Goal: Transaction & Acquisition: Purchase product/service

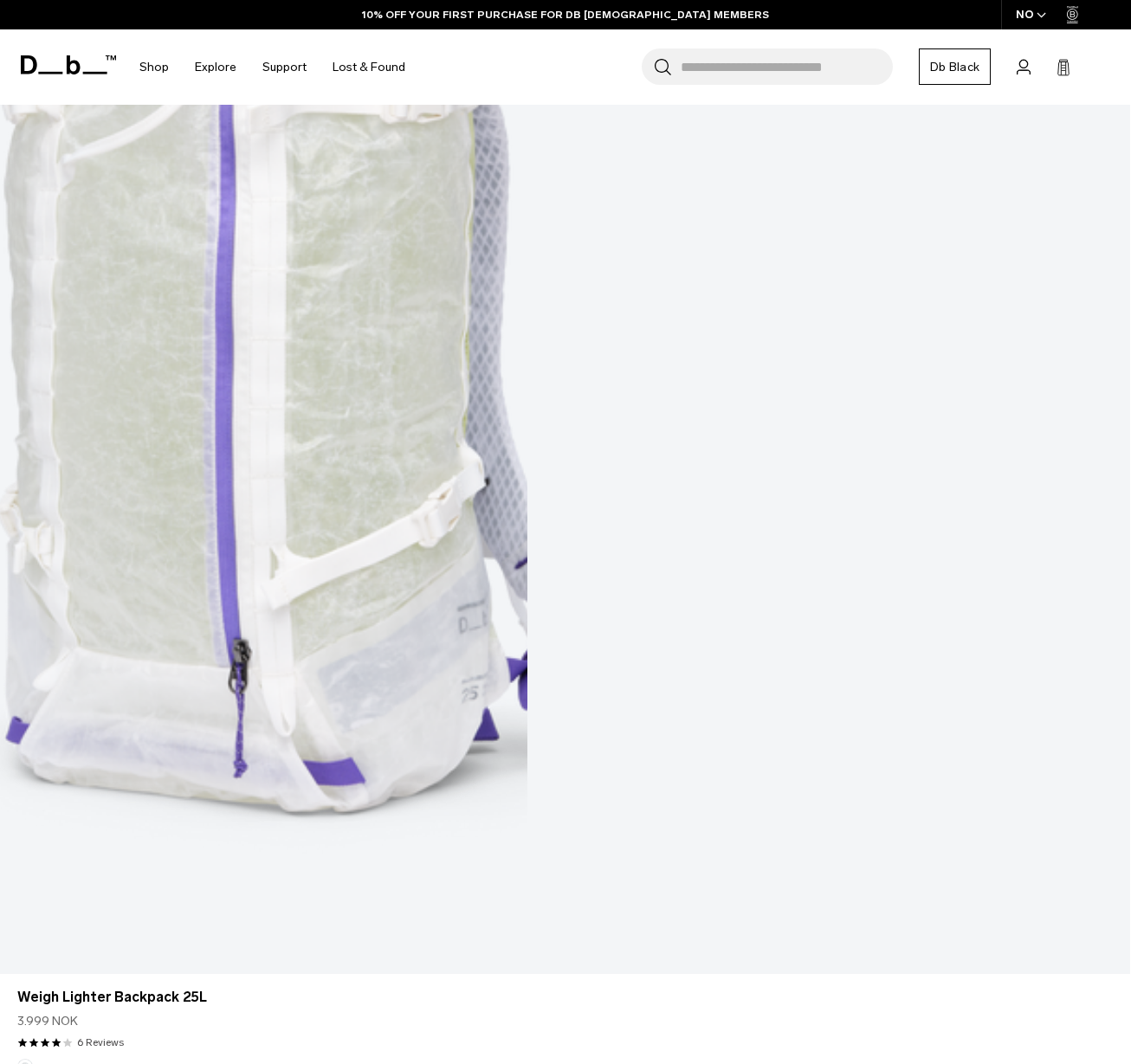
scroll to position [305, 0]
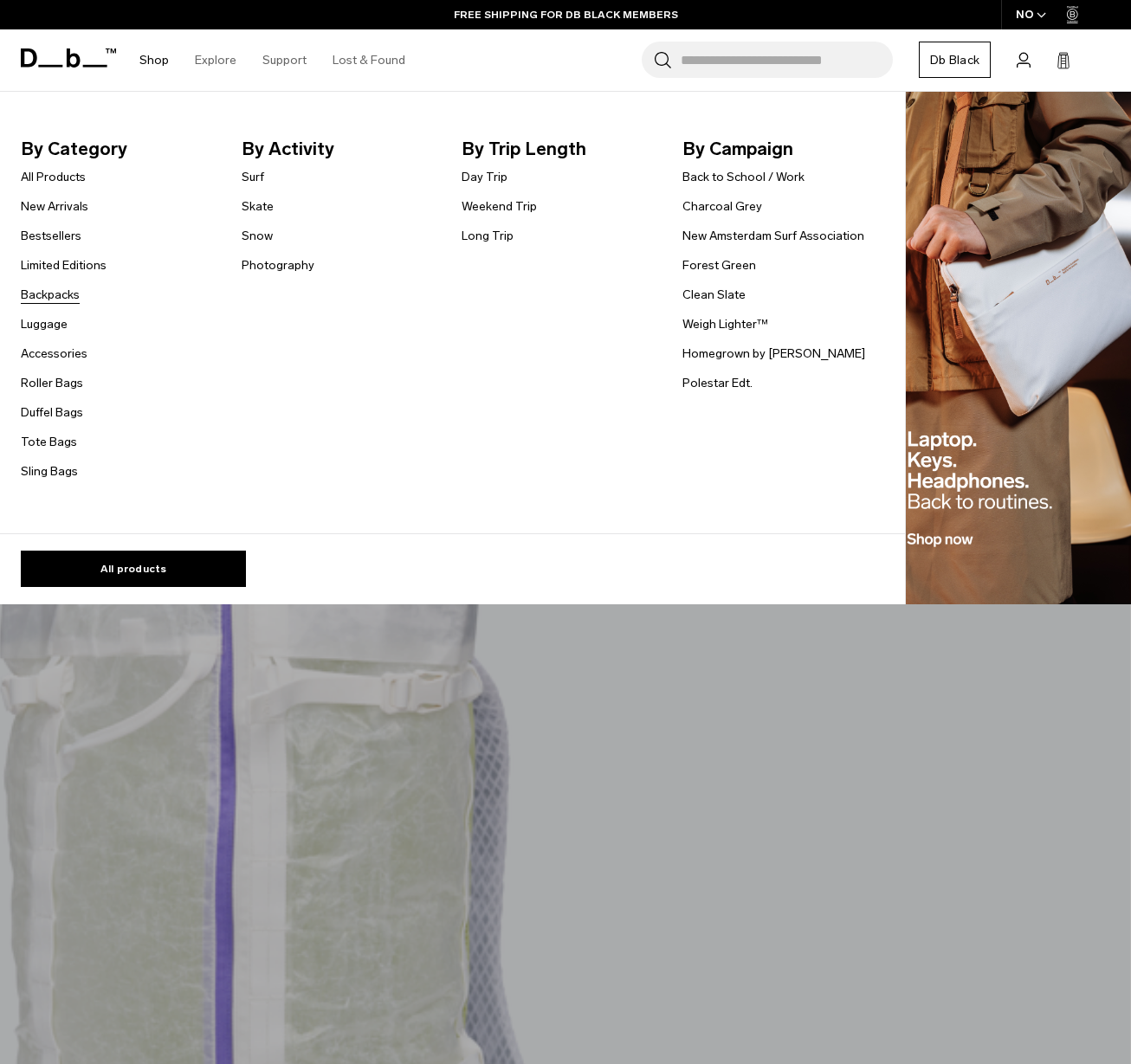
click at [33, 292] on link "Backpacks" at bounding box center [50, 295] width 59 height 18
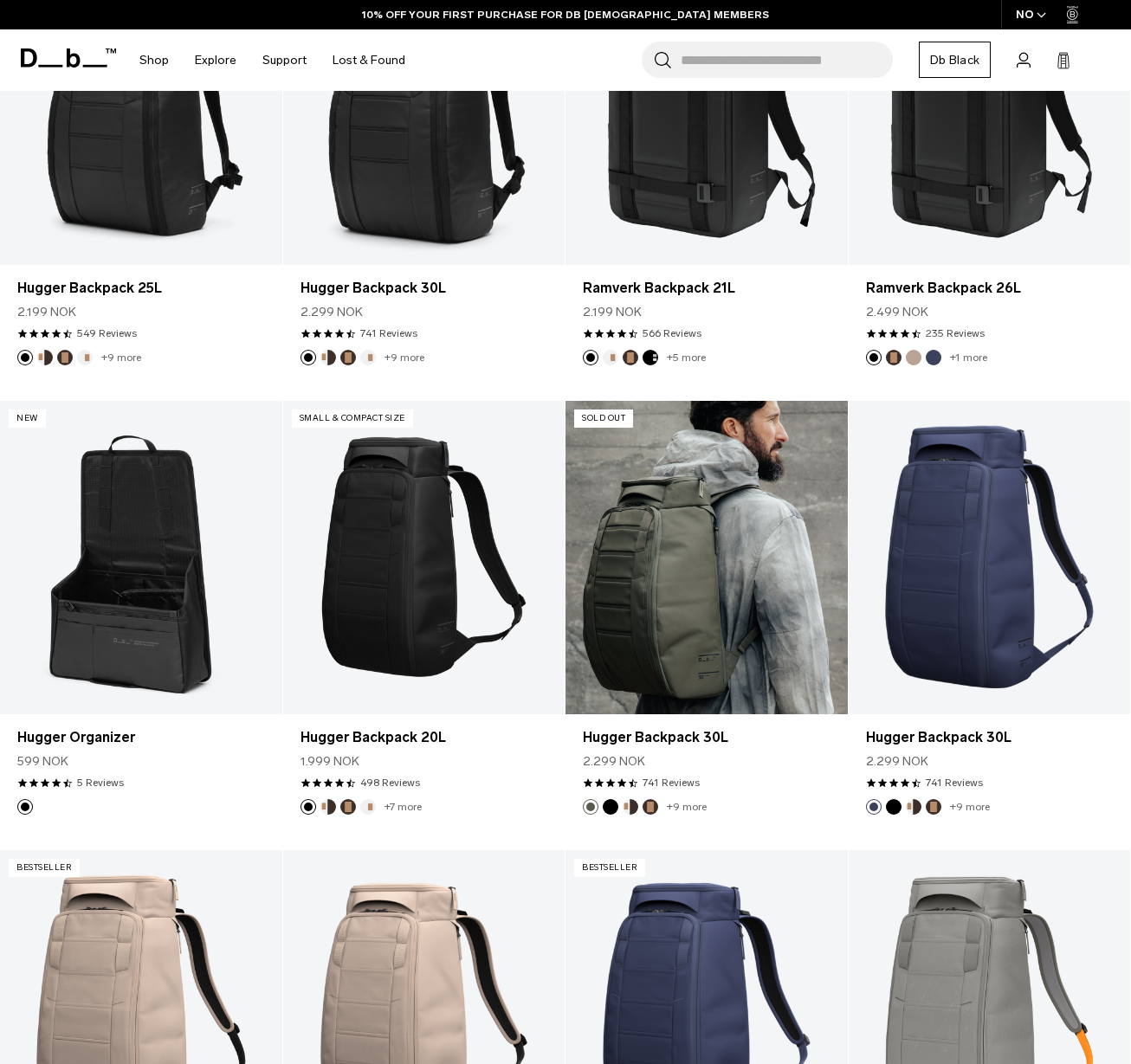
scroll to position [822, 0]
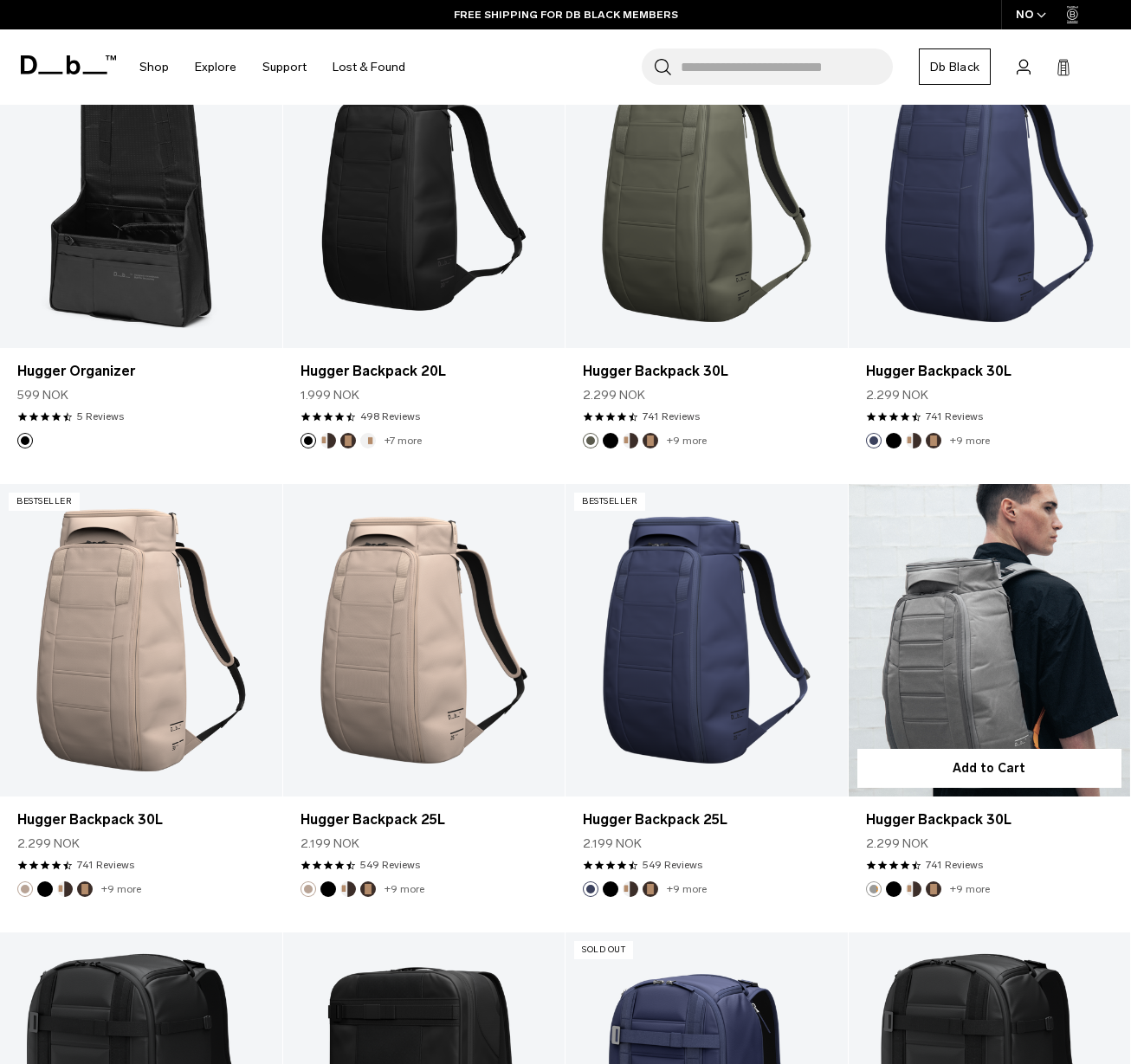
click at [962, 657] on link "Hugger Backpack 30L" at bounding box center [991, 640] width 283 height 313
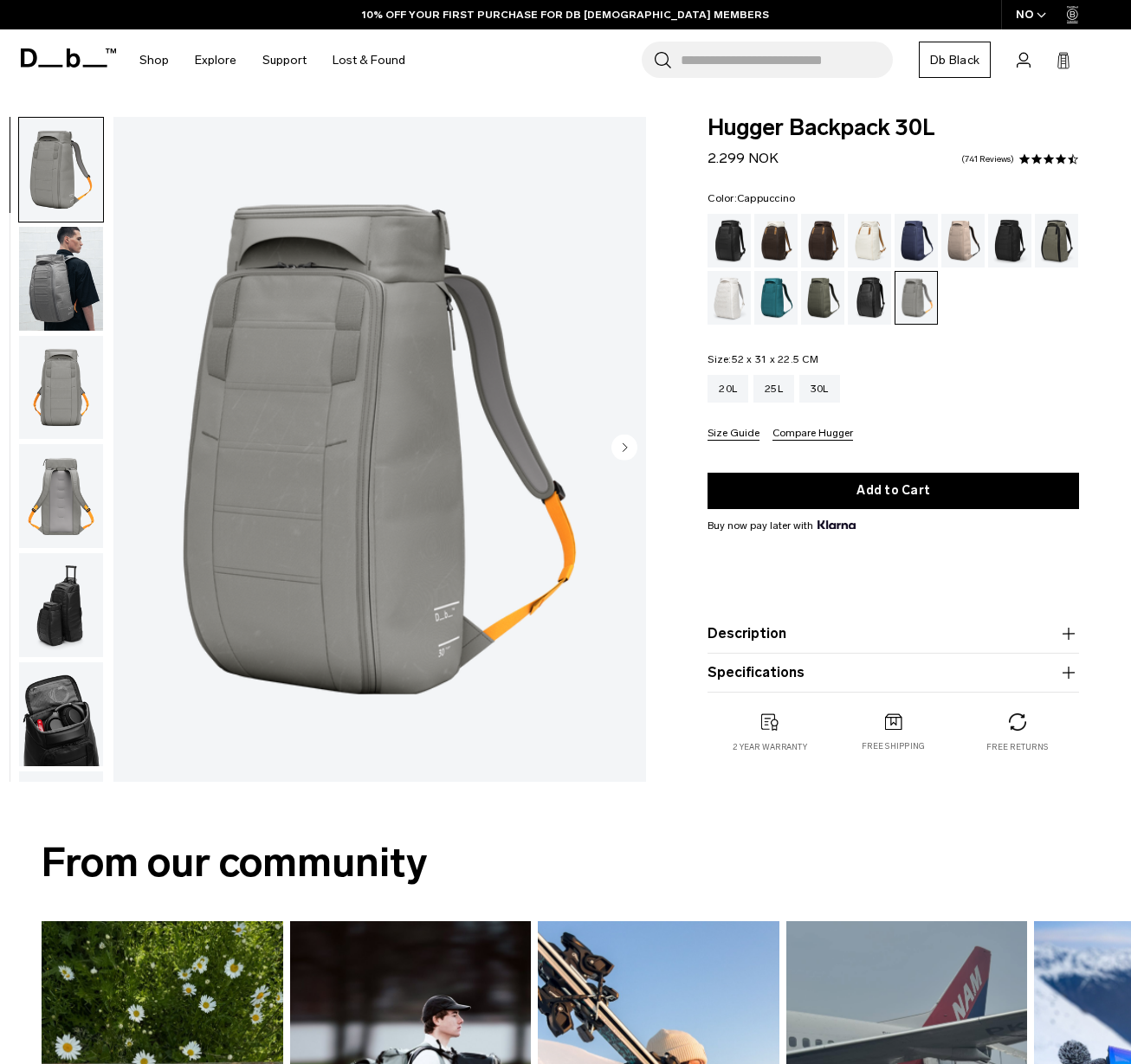
click at [767, 239] on div "Cappuccino" at bounding box center [776, 241] width 44 height 54
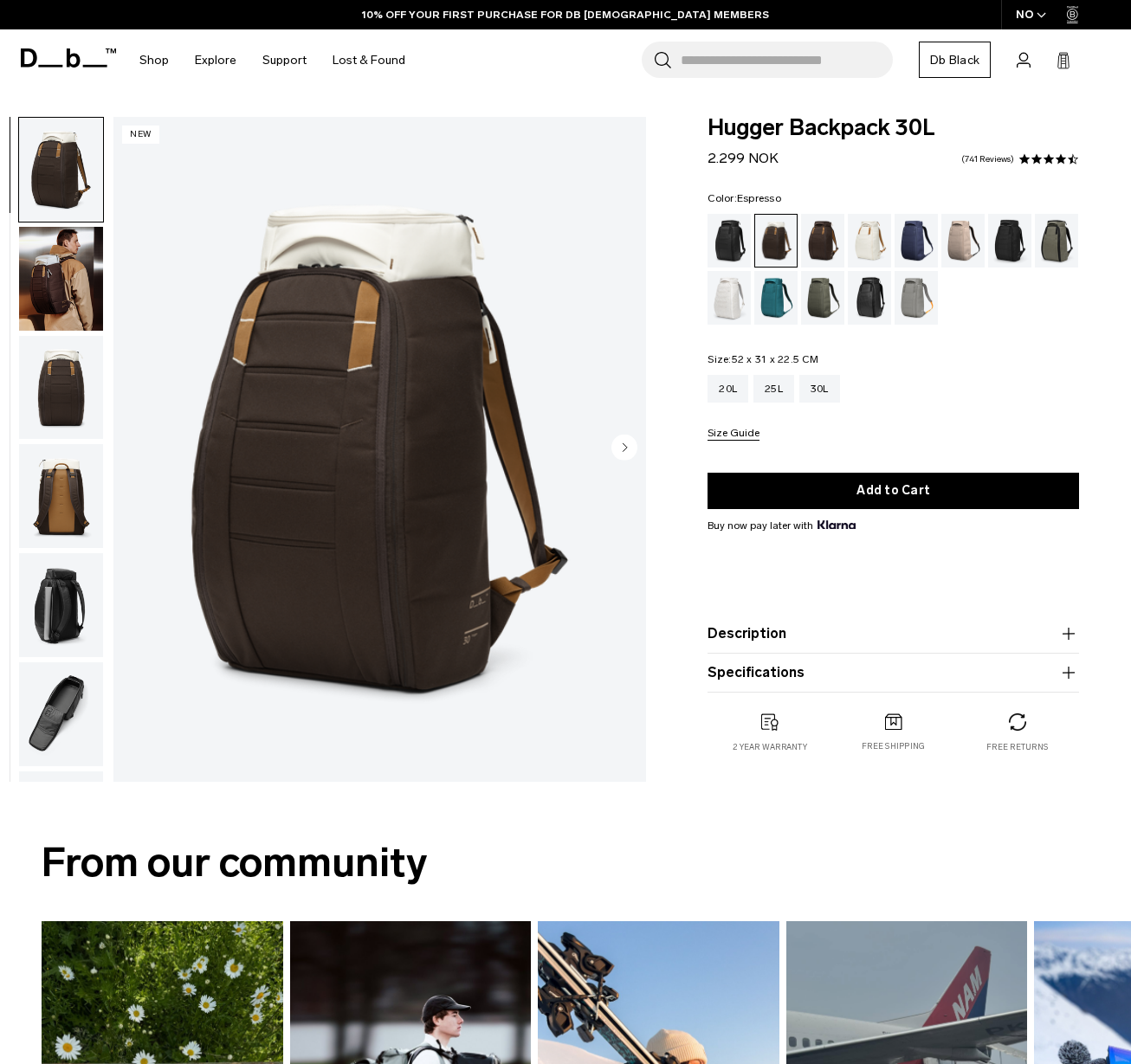
click at [821, 245] on div "Espresso" at bounding box center [823, 241] width 44 height 54
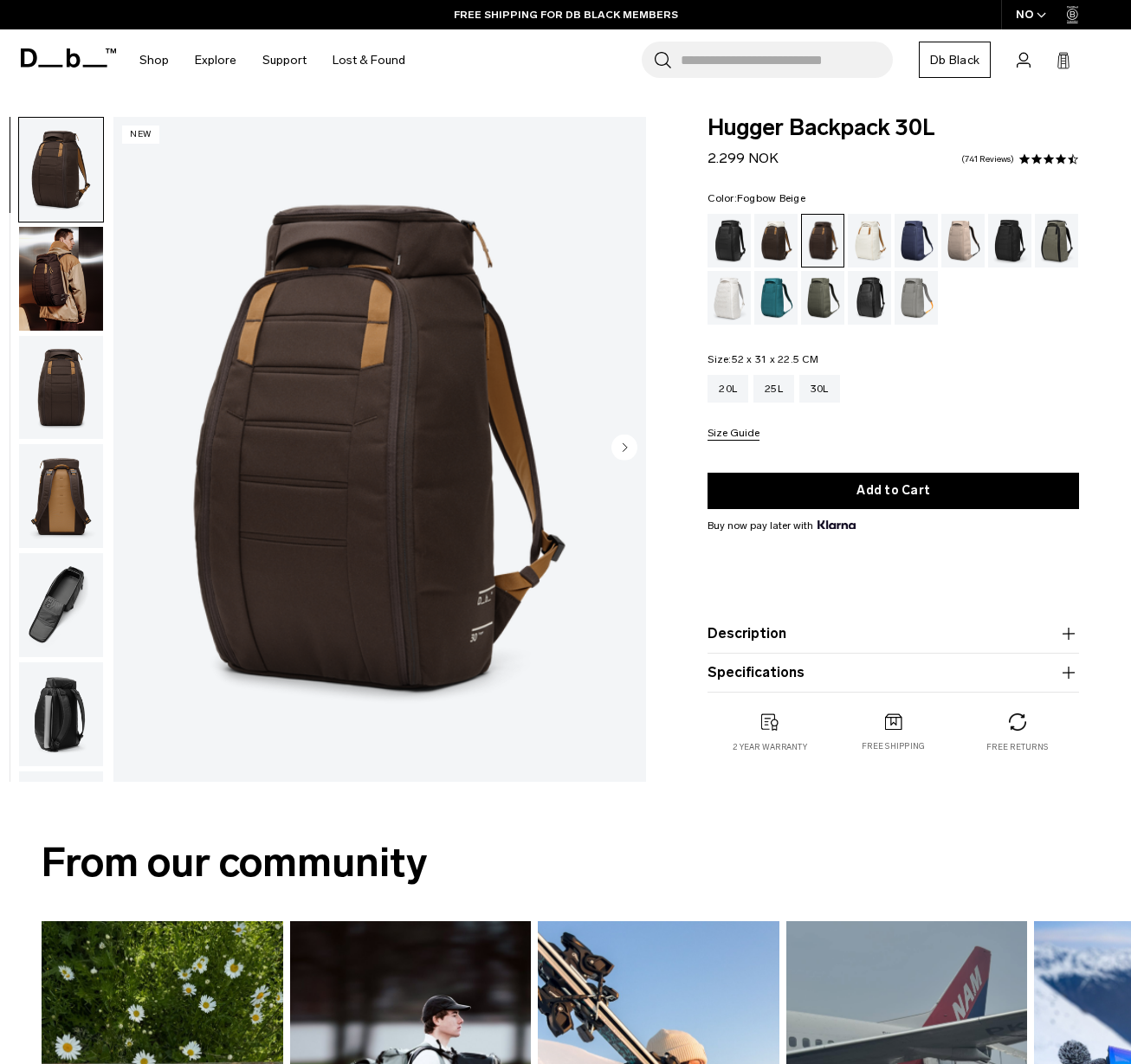
click at [965, 243] on div "Fogbow Beige" at bounding box center [964, 241] width 44 height 54
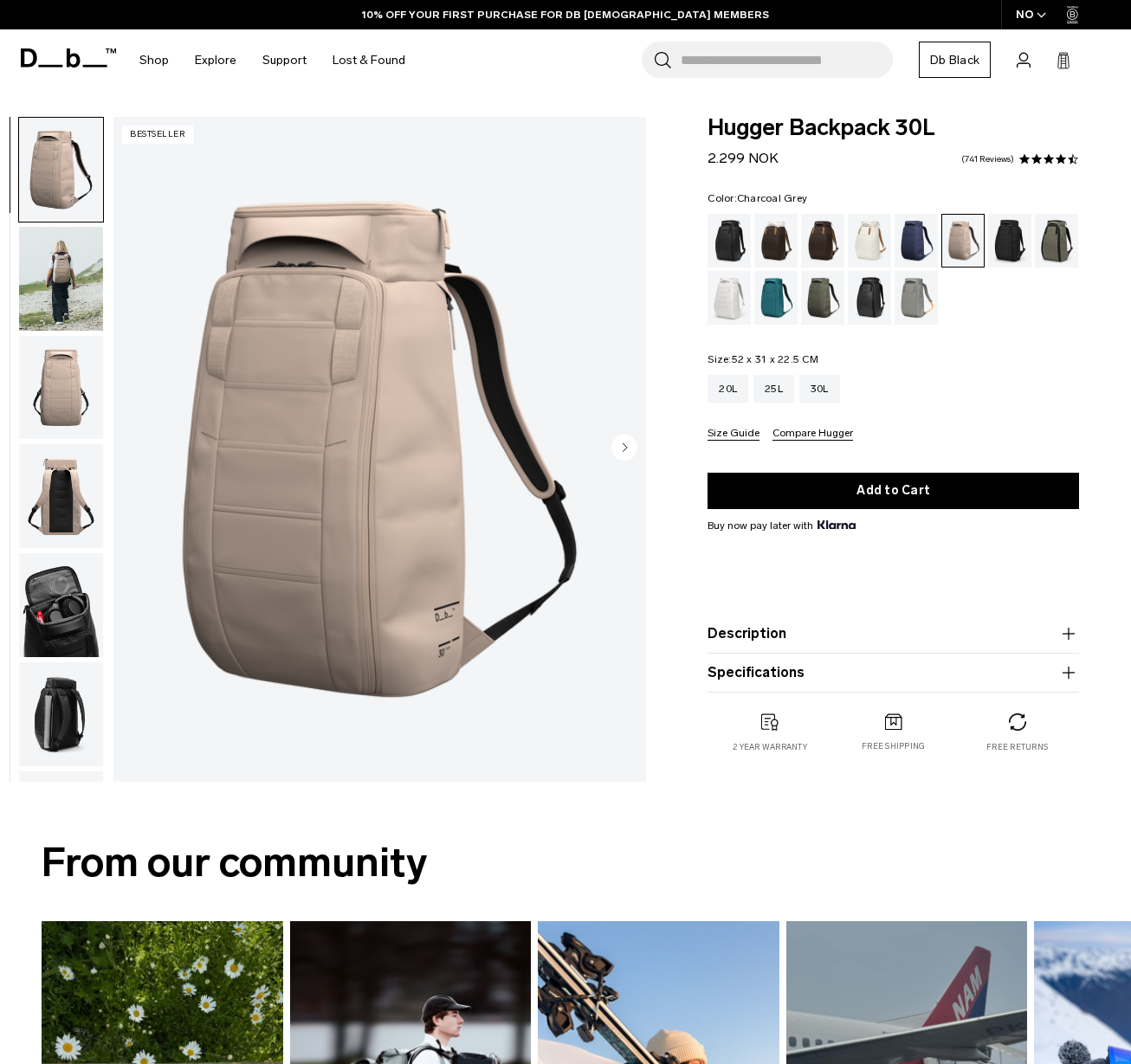
click at [1007, 248] on div "Charcoal Grey" at bounding box center [1011, 241] width 44 height 54
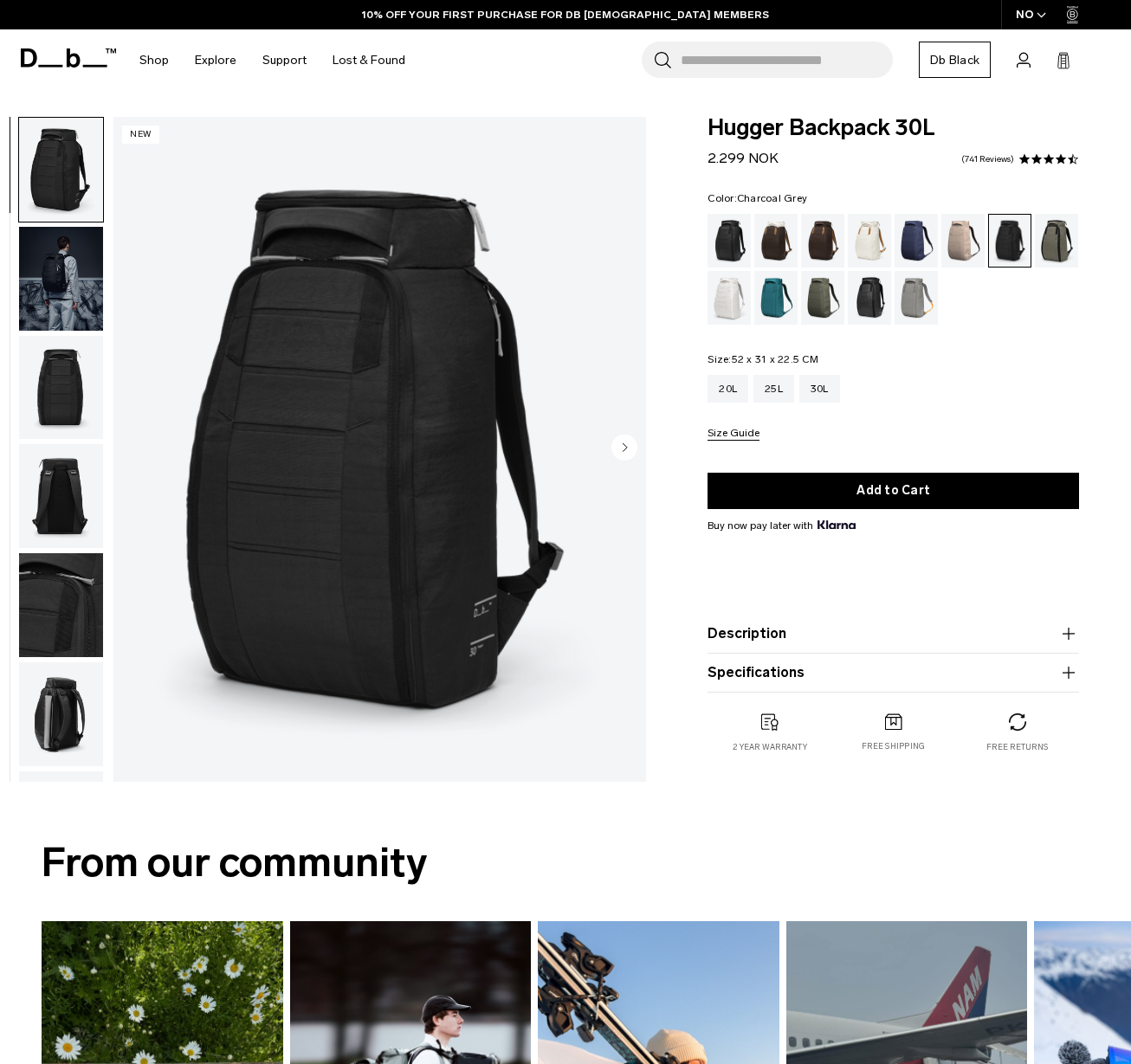
click at [63, 387] on img "button" at bounding box center [61, 388] width 84 height 103
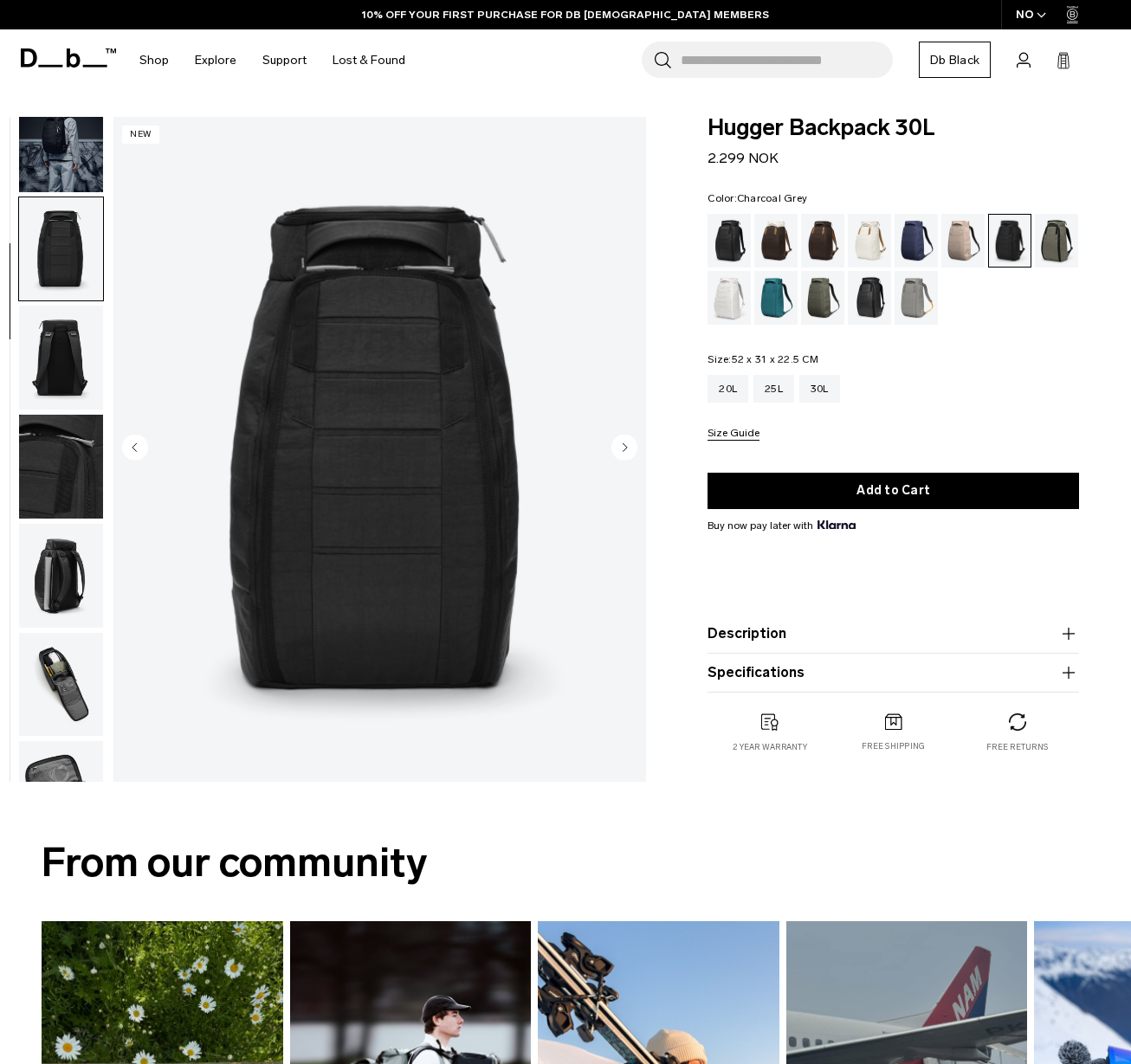
scroll to position [218, 0]
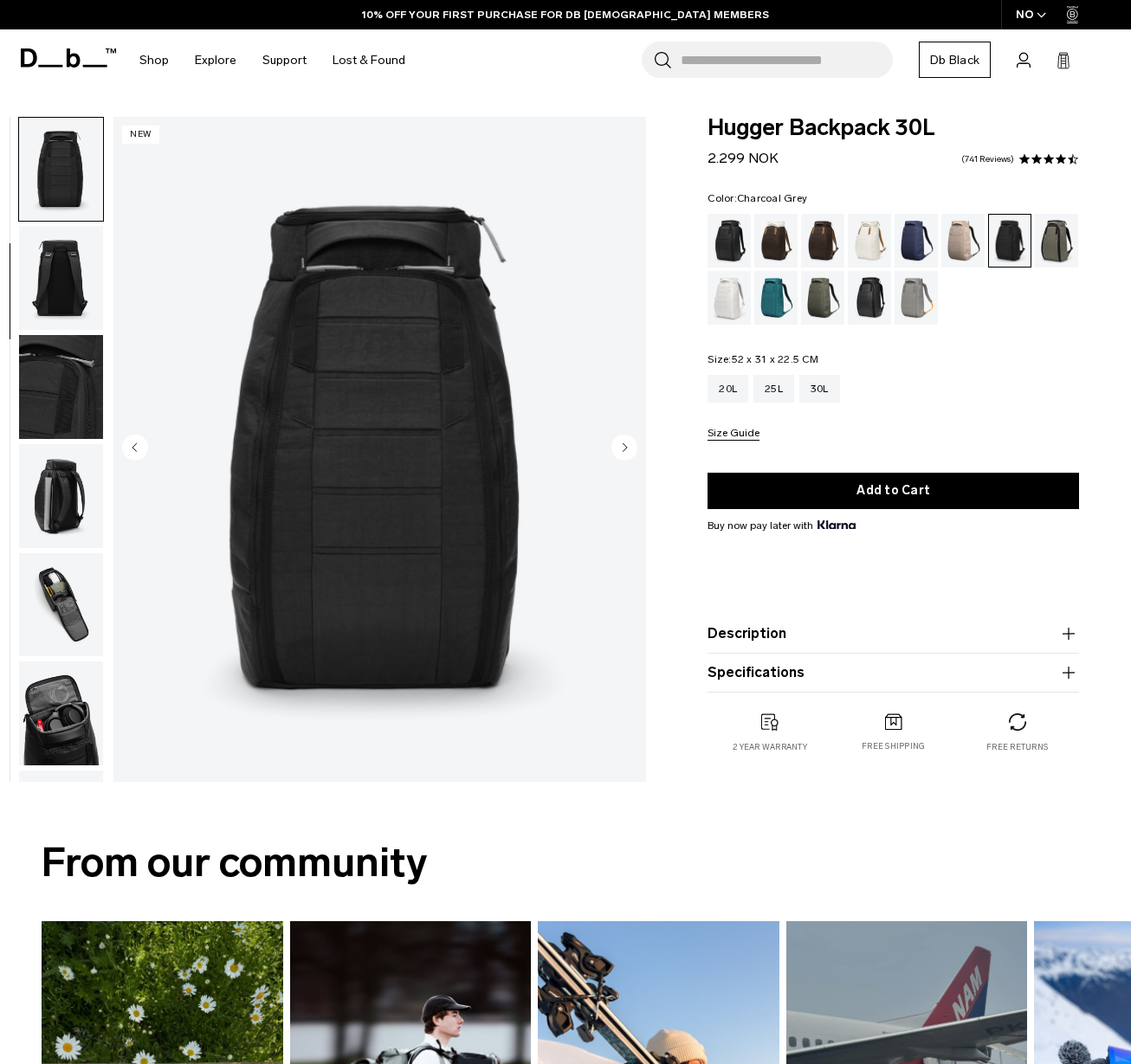
click at [62, 508] on img "button" at bounding box center [61, 496] width 84 height 103
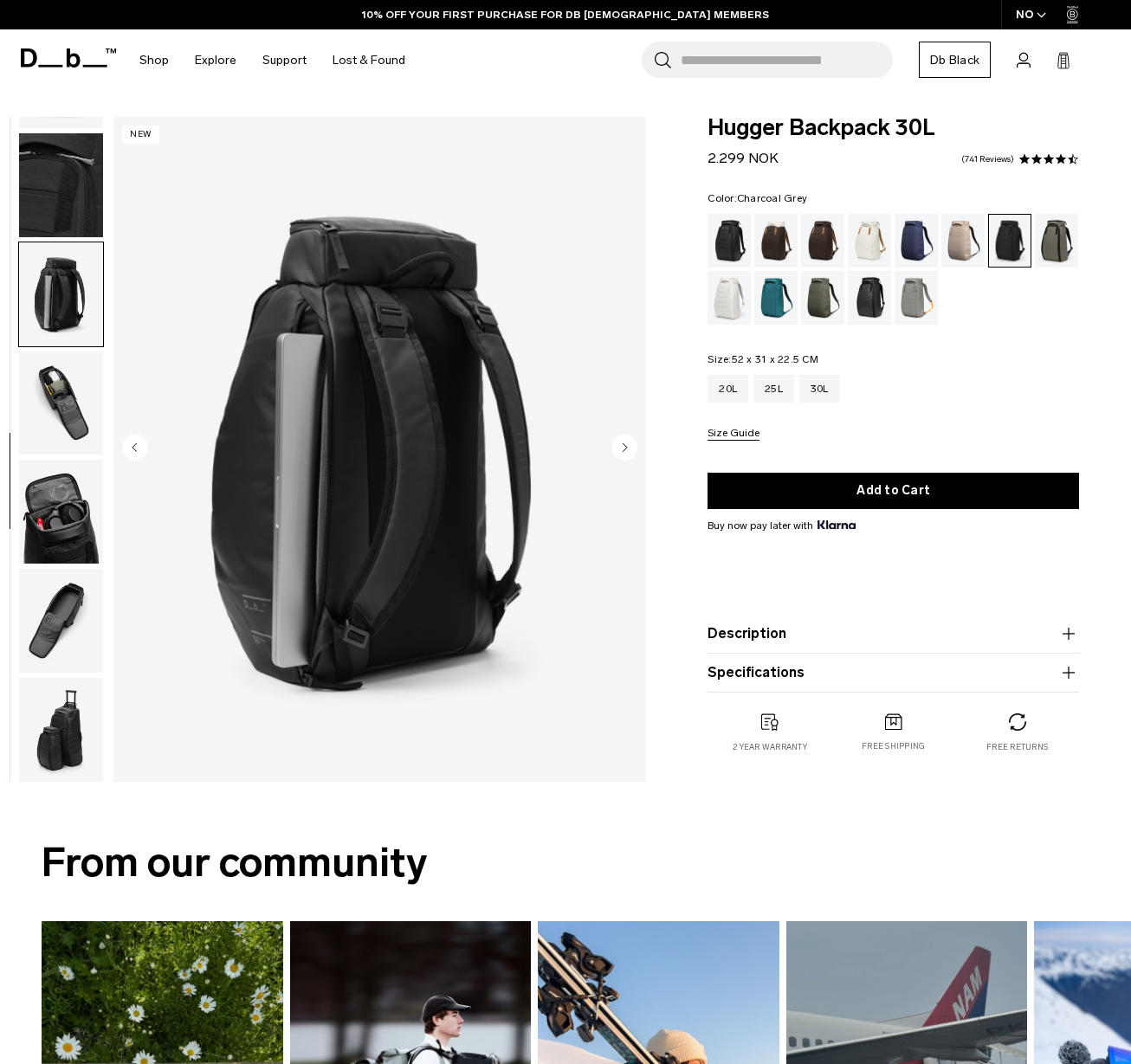
scroll to position [421, 0]
click at [51, 626] on img "button" at bounding box center [61, 620] width 84 height 103
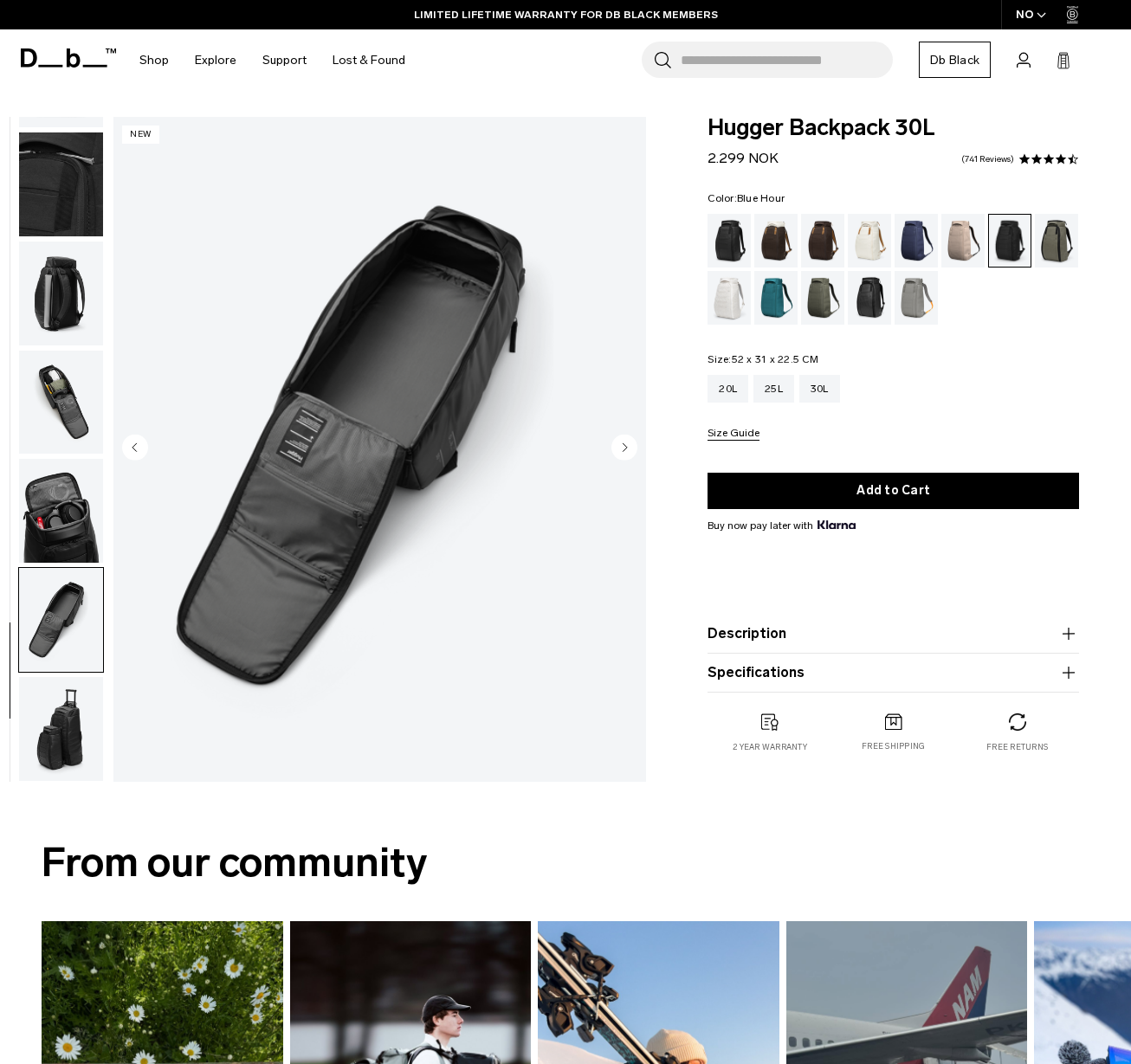
click at [925, 242] on div "Blue Hour" at bounding box center [917, 241] width 44 height 54
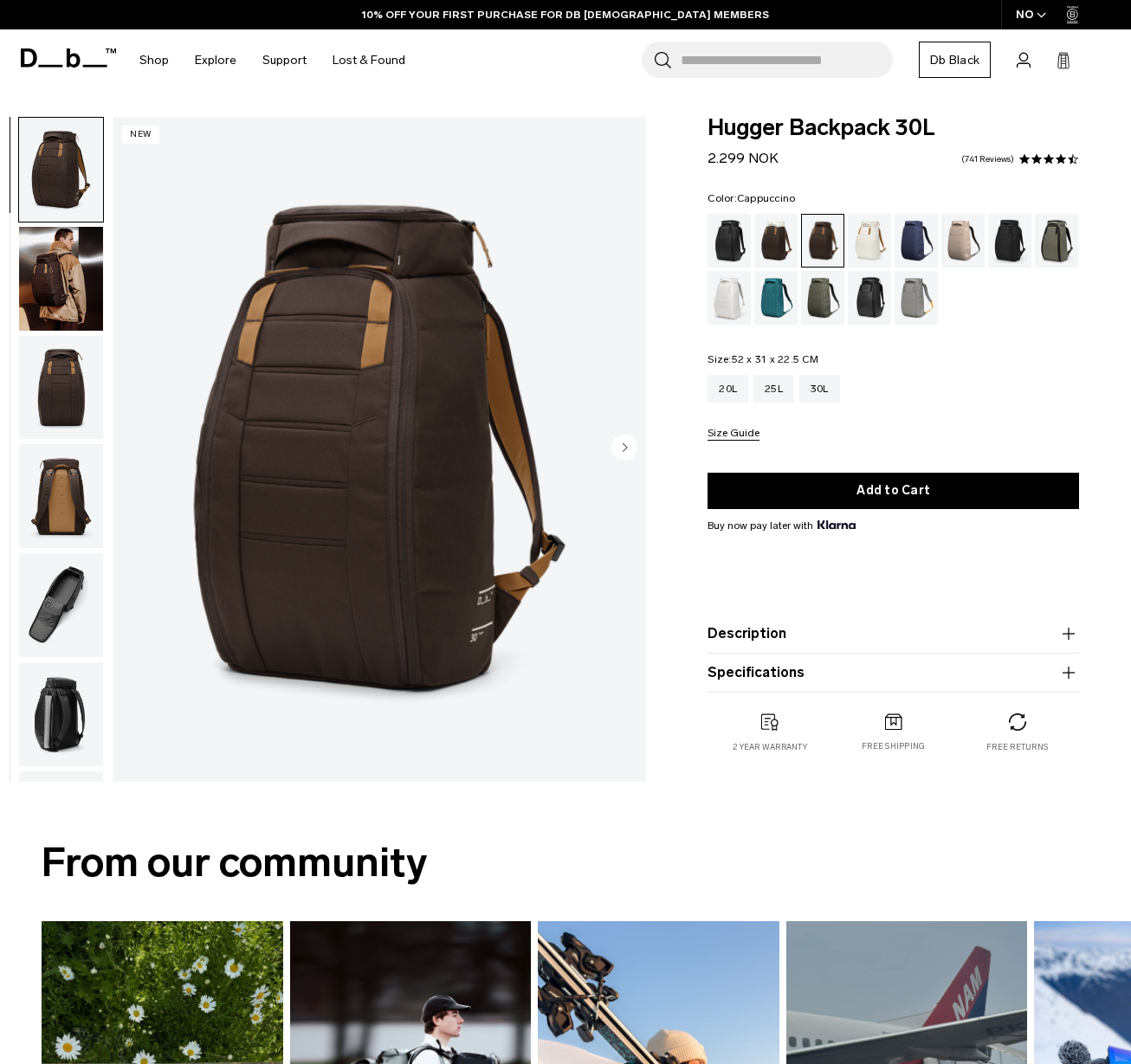
click at [781, 251] on div "Cappuccino" at bounding box center [776, 241] width 44 height 54
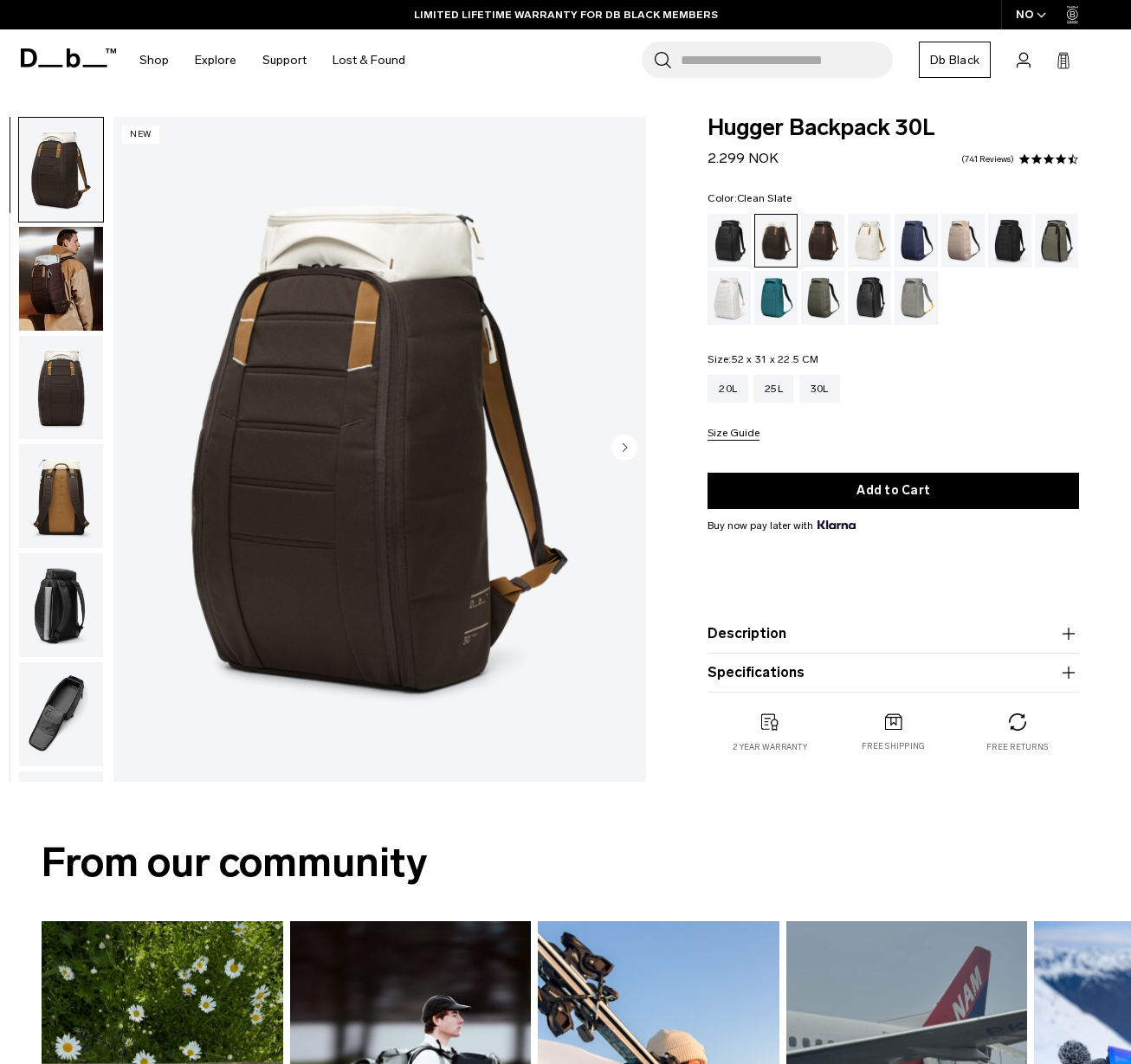
click at [737, 295] on div "Clean Slate" at bounding box center [730, 297] width 44 height 54
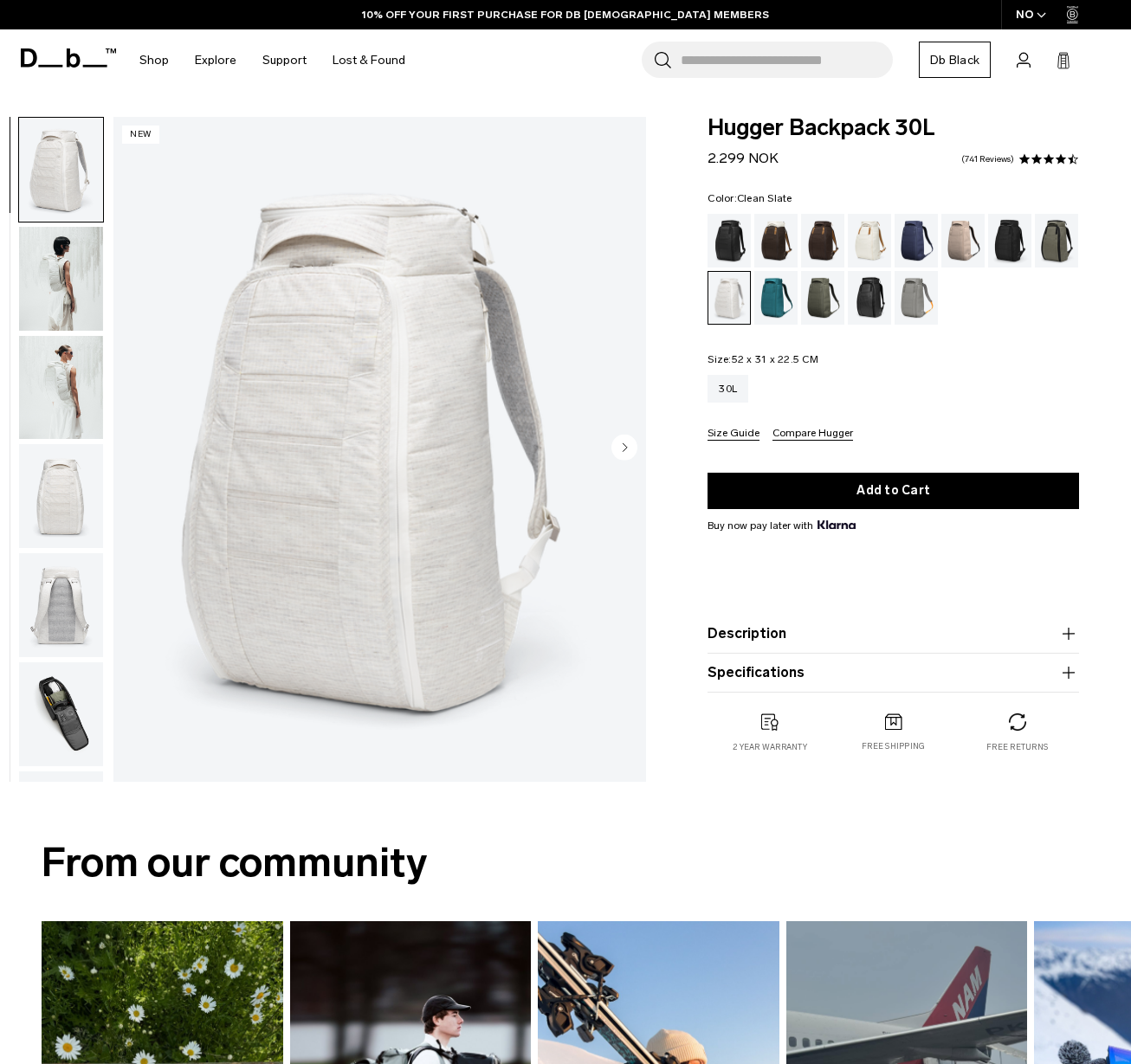
click at [55, 376] on img "button" at bounding box center [61, 388] width 84 height 103
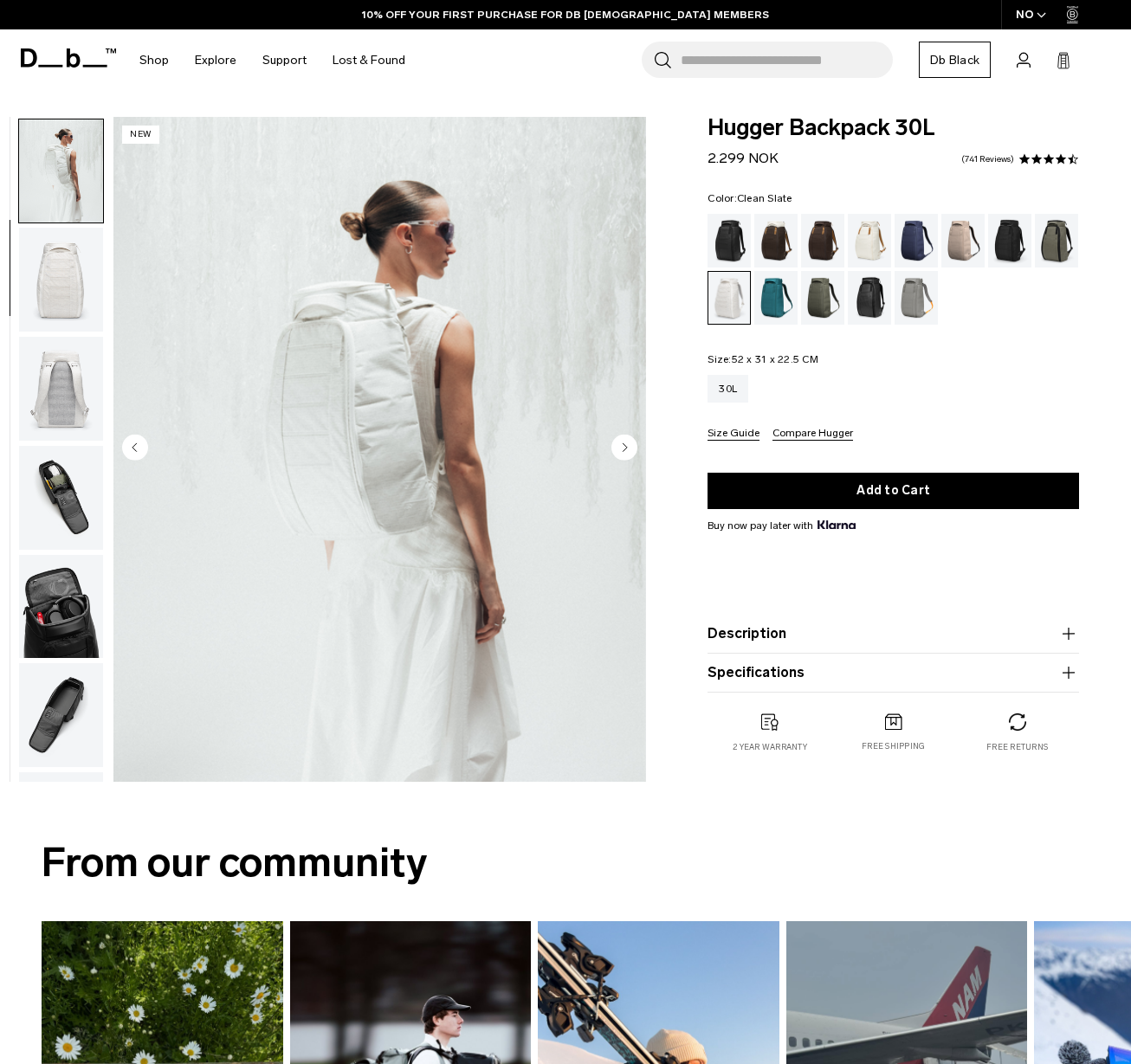
scroll to position [218, 0]
